Goal: Task Accomplishment & Management: Complete application form

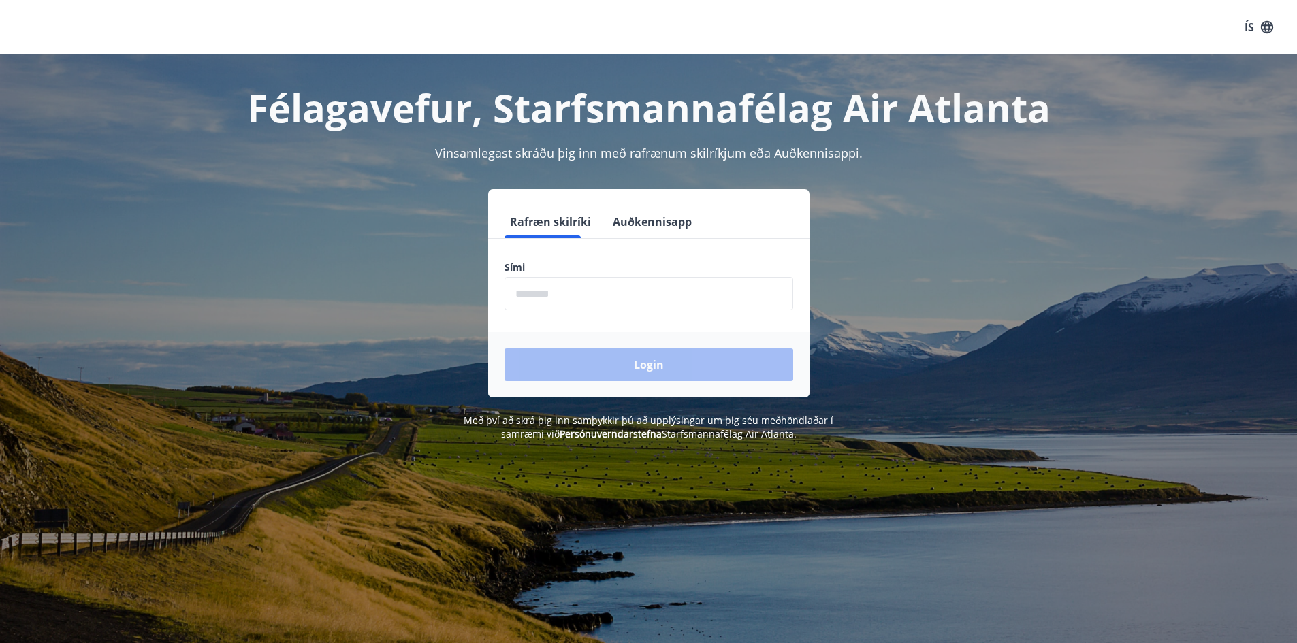
click at [682, 283] on input "phone" at bounding box center [649, 293] width 289 height 33
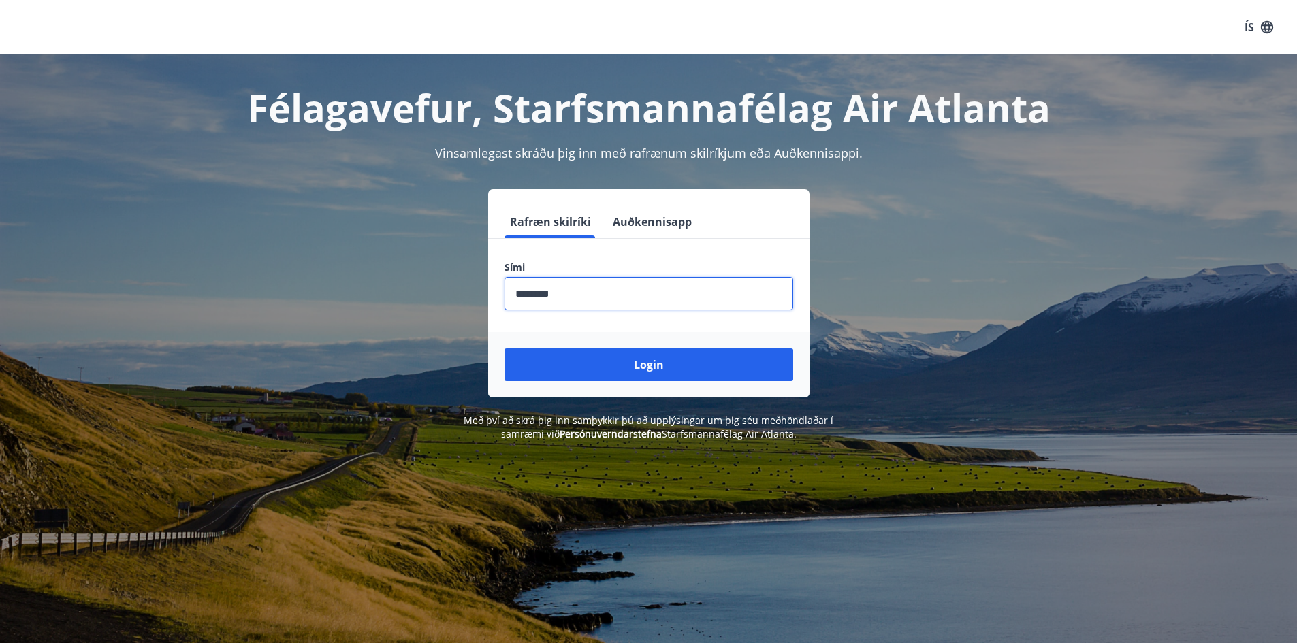
type input "********"
click at [505, 349] on button "Login" at bounding box center [649, 365] width 289 height 33
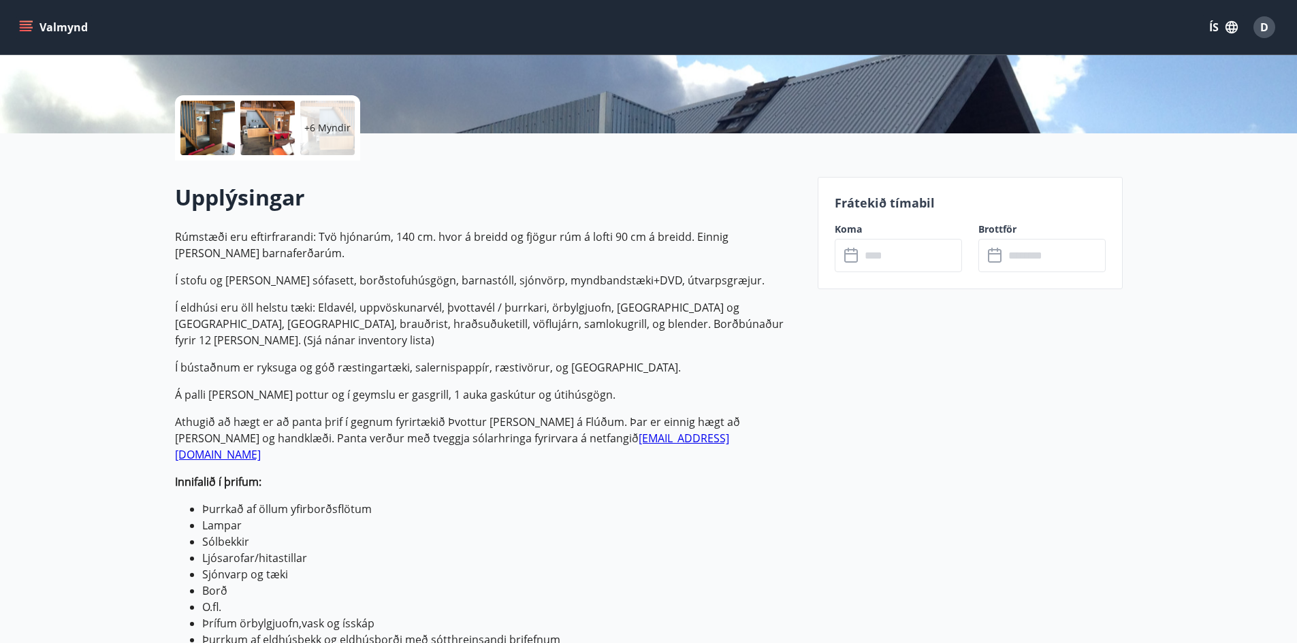
scroll to position [272, 0]
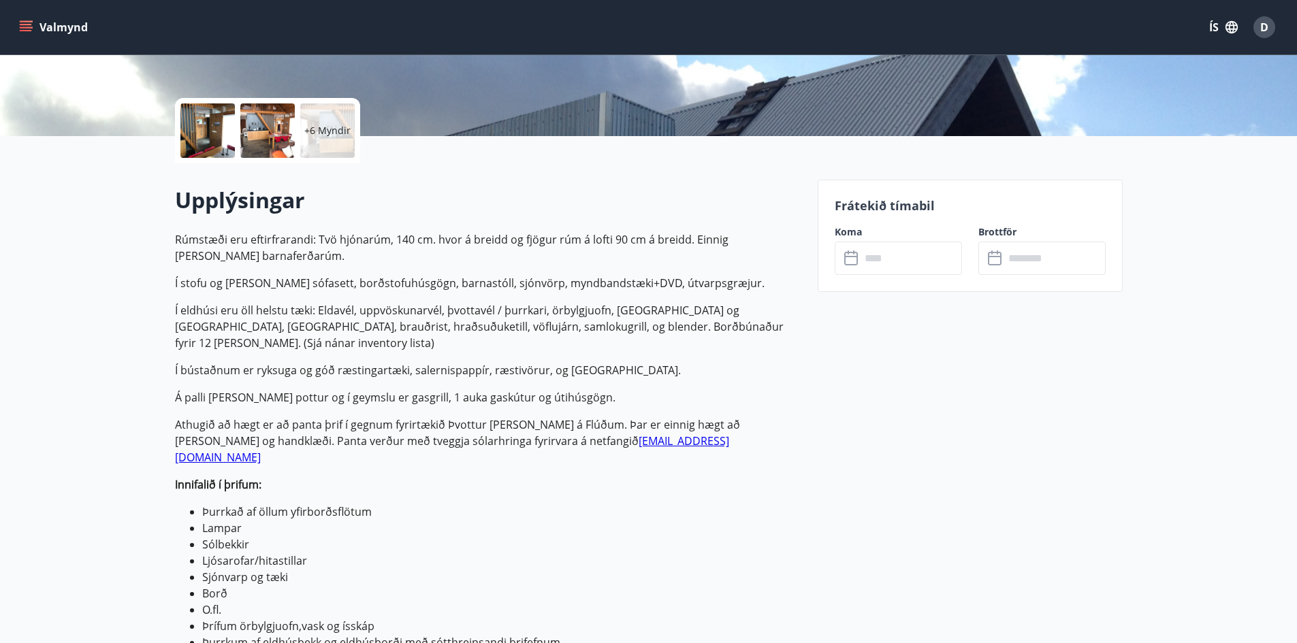
click at [859, 261] on icon at bounding box center [852, 259] width 16 height 16
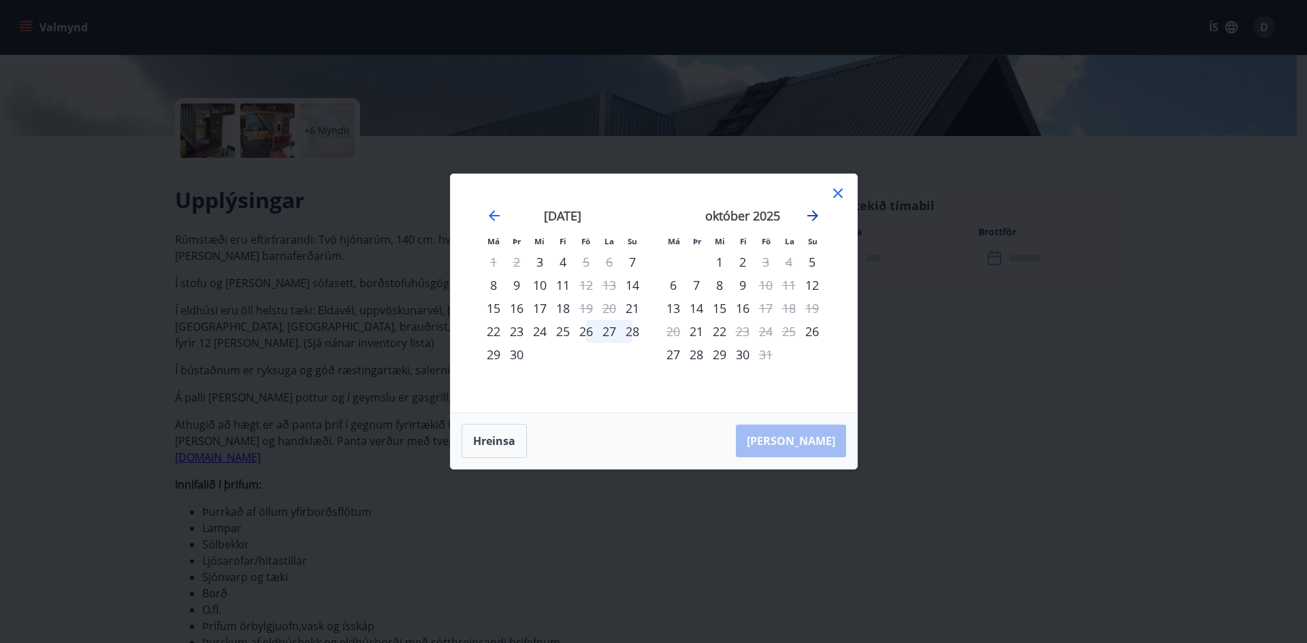
click at [816, 216] on icon "Move forward to switch to the next month." at bounding box center [813, 215] width 11 height 11
click at [837, 188] on icon at bounding box center [838, 193] width 16 height 16
